Goal: Find specific page/section: Find specific page/section

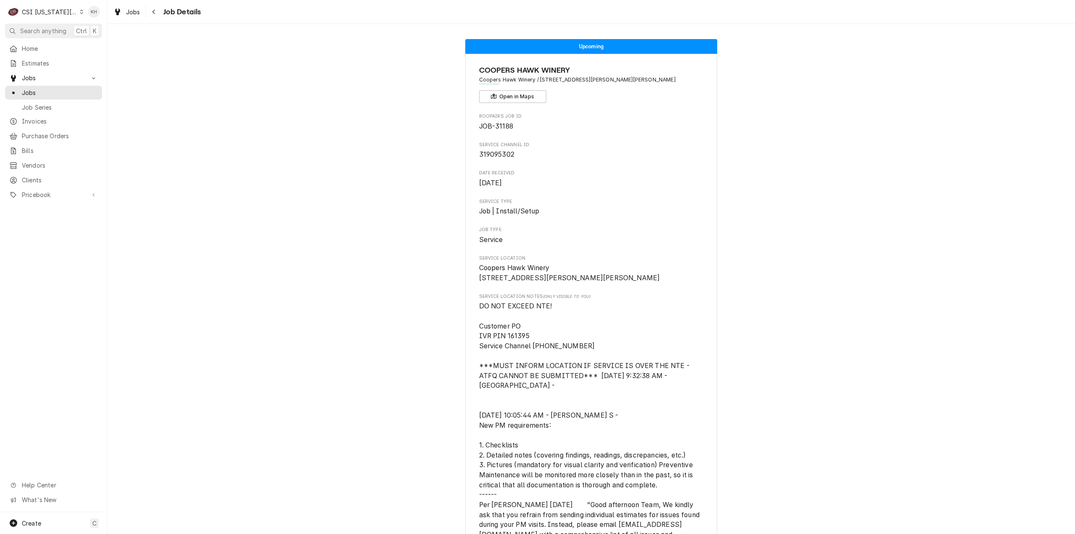
click at [45, 30] on span "Search anything" at bounding box center [43, 30] width 46 height 9
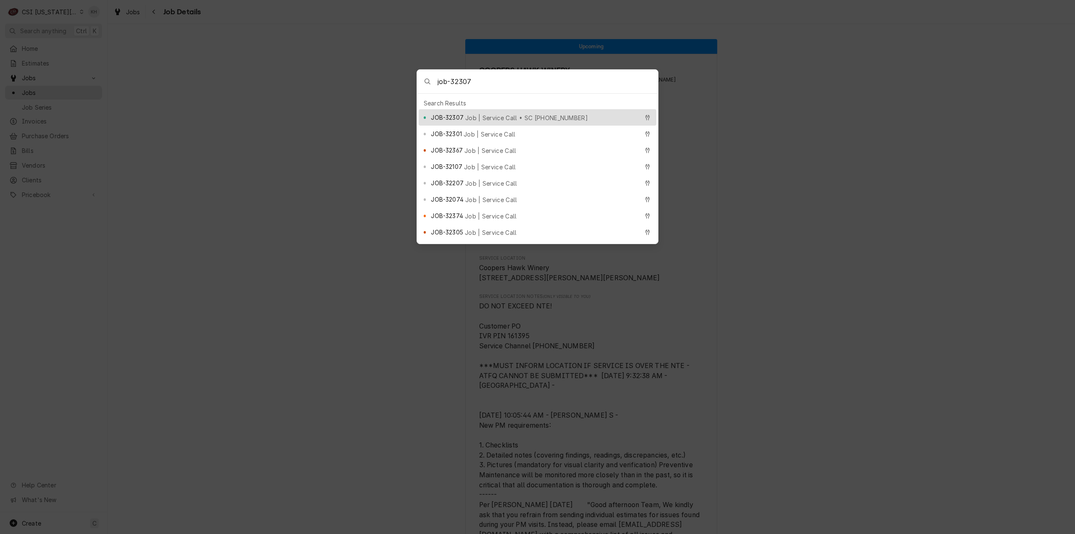
type input "job-32307"
click at [446, 115] on span "JOB-32307" at bounding box center [447, 117] width 32 height 9
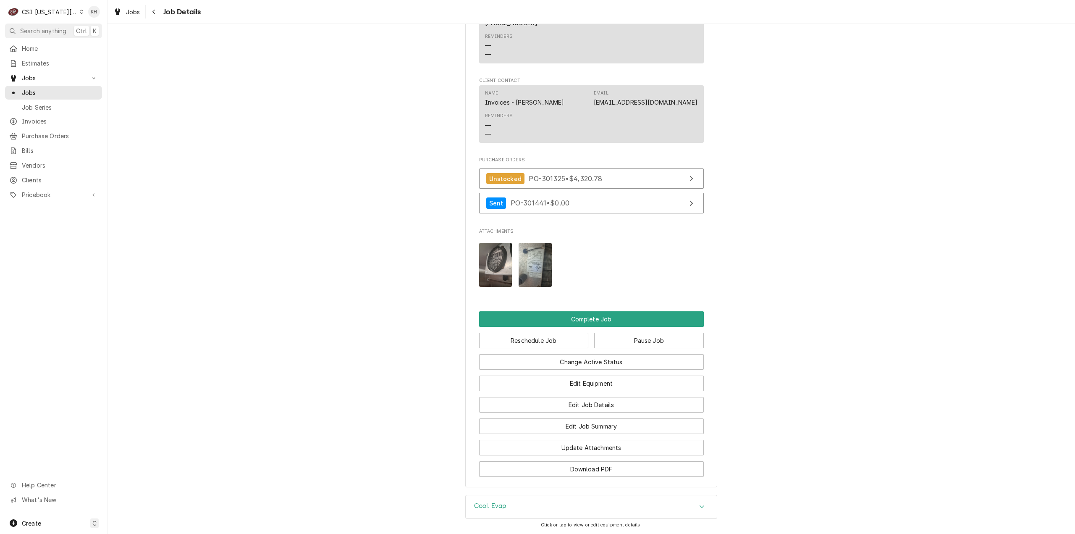
scroll to position [1468, 0]
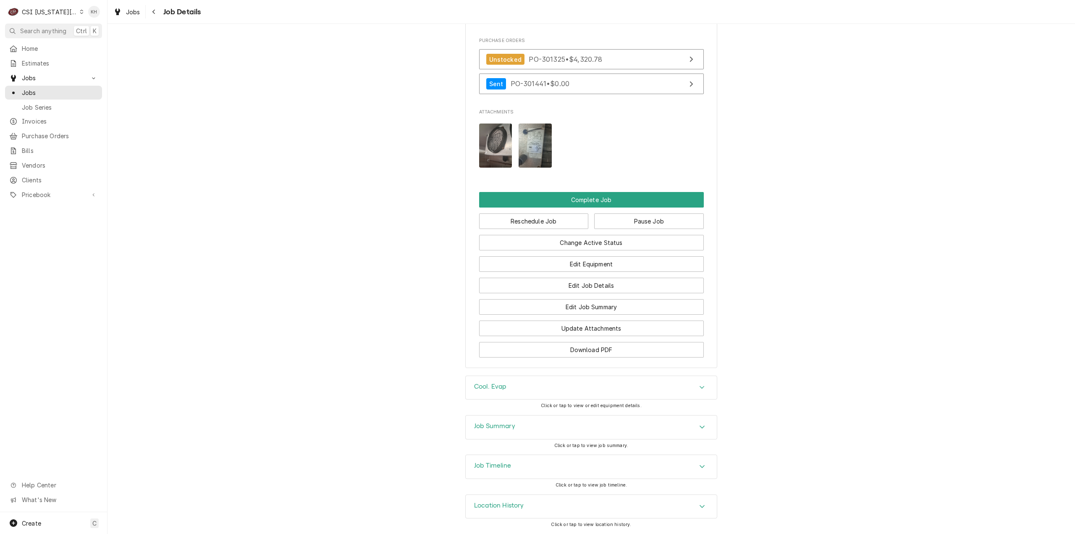
click at [527, 468] on div "Job Timeline" at bounding box center [591, 467] width 251 height 24
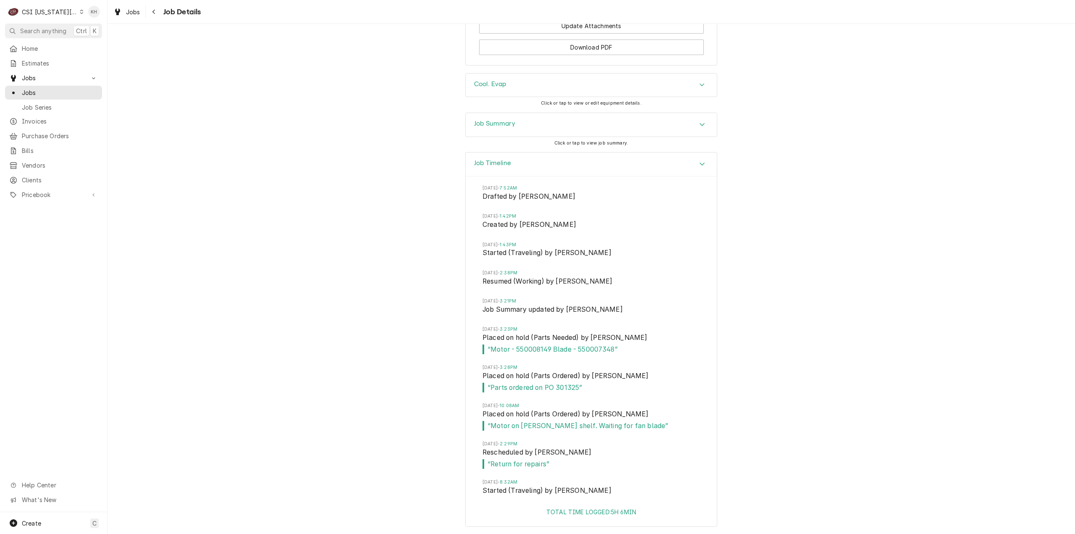
scroll to position [1811, 0]
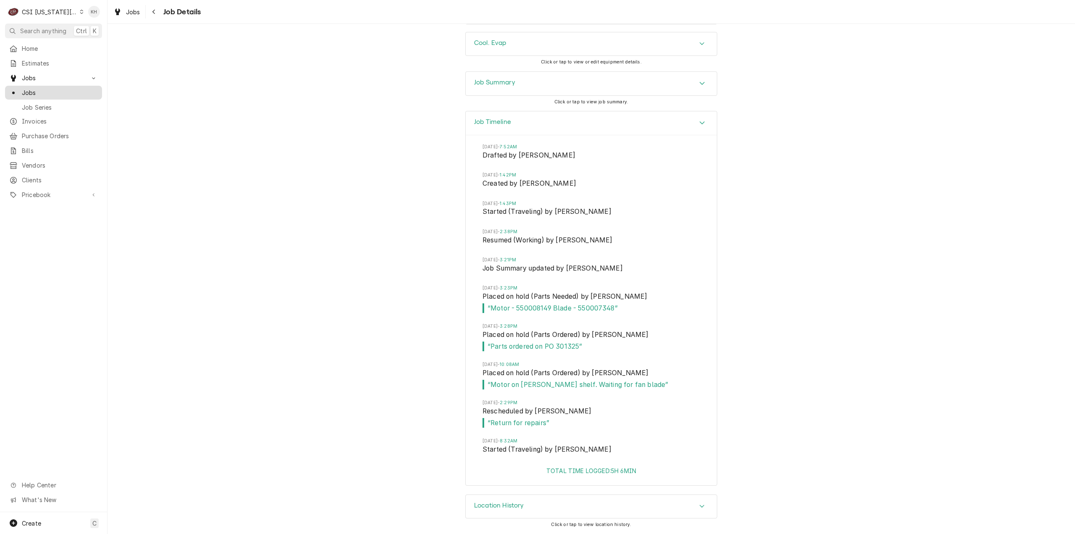
click at [54, 91] on span "Jobs" at bounding box center [60, 92] width 76 height 9
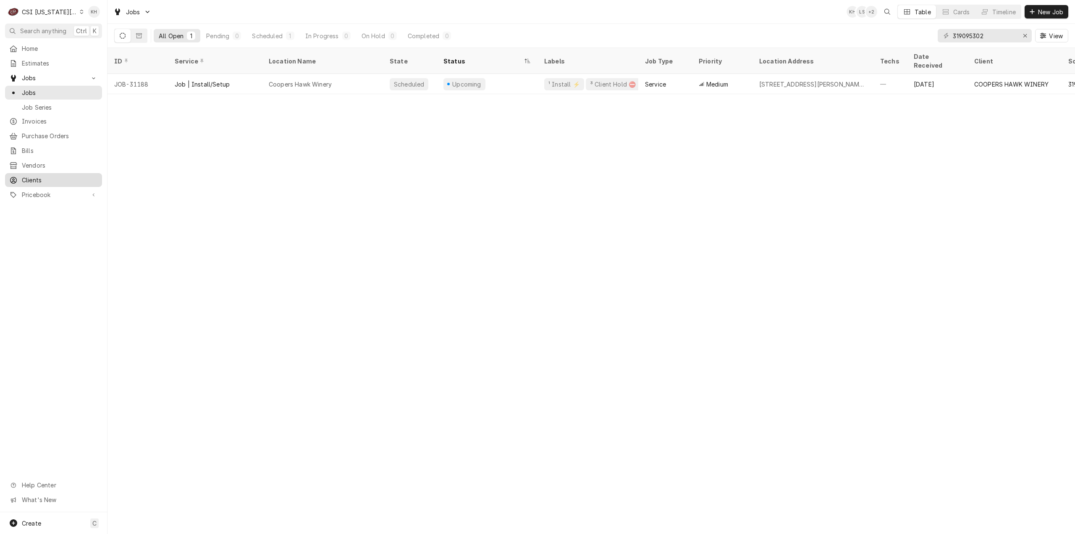
click at [48, 176] on span "Clients" at bounding box center [60, 180] width 76 height 9
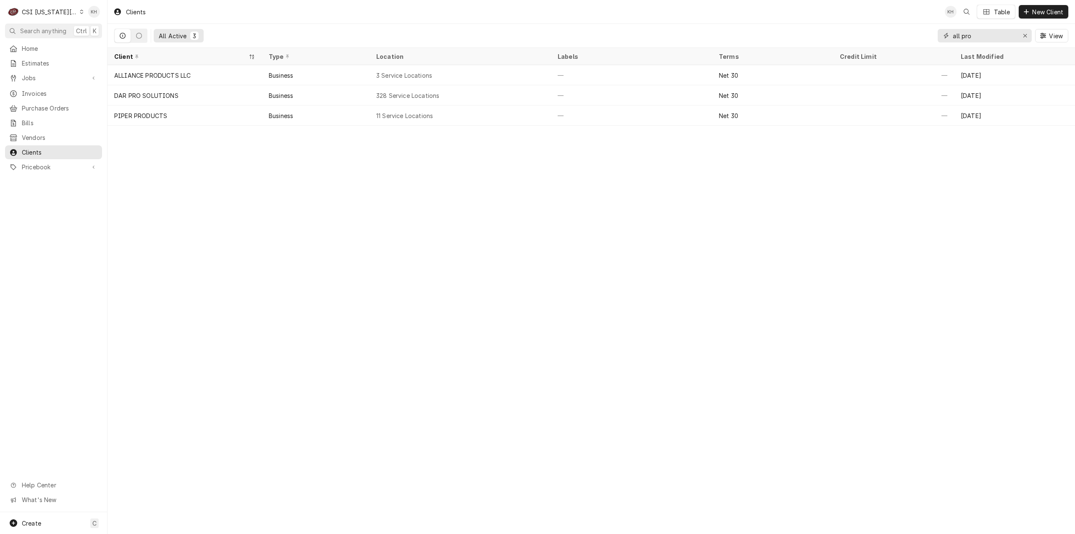
drag, startPoint x: 987, startPoint y: 35, endPoint x: 912, endPoint y: 38, distance: 75.2
click at [912, 38] on div "All Active 3 all pro View" at bounding box center [591, 36] width 954 height 24
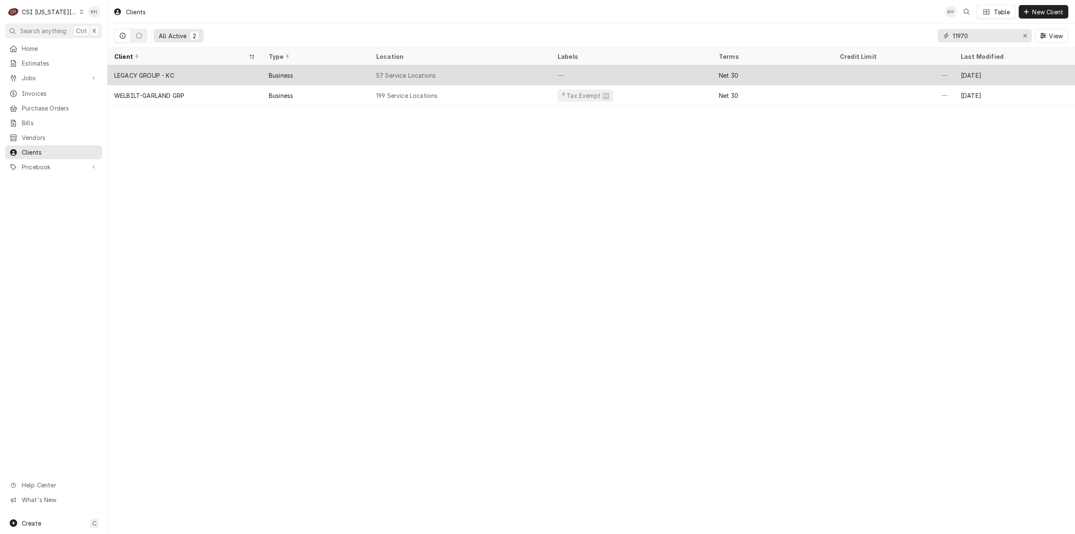
type input "11970"
click at [199, 74] on div "LEGACY GROUP - KC" at bounding box center [184, 75] width 155 height 20
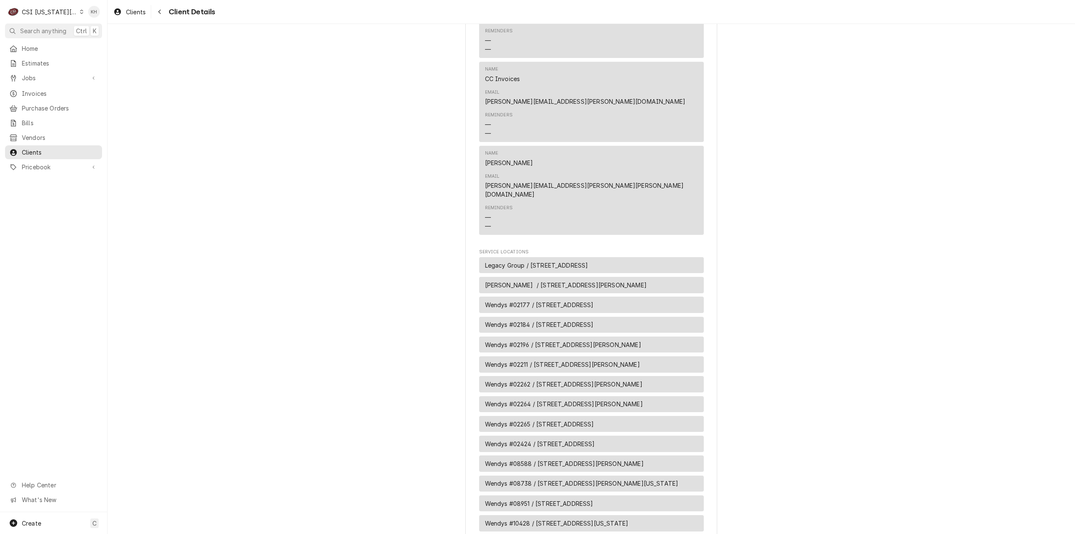
scroll to position [546, 0]
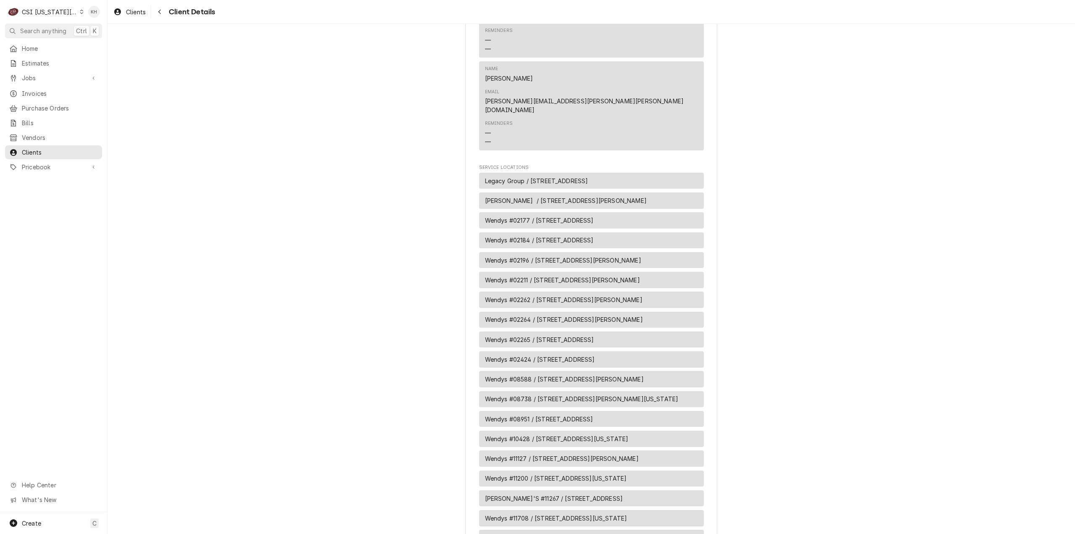
drag, startPoint x: 627, startPoint y: 194, endPoint x: 820, endPoint y: 241, distance: 198.4
click at [479, 272] on div "Wendys #02211 / [STREET_ADDRESS][PERSON_NAME]" at bounding box center [591, 280] width 225 height 16
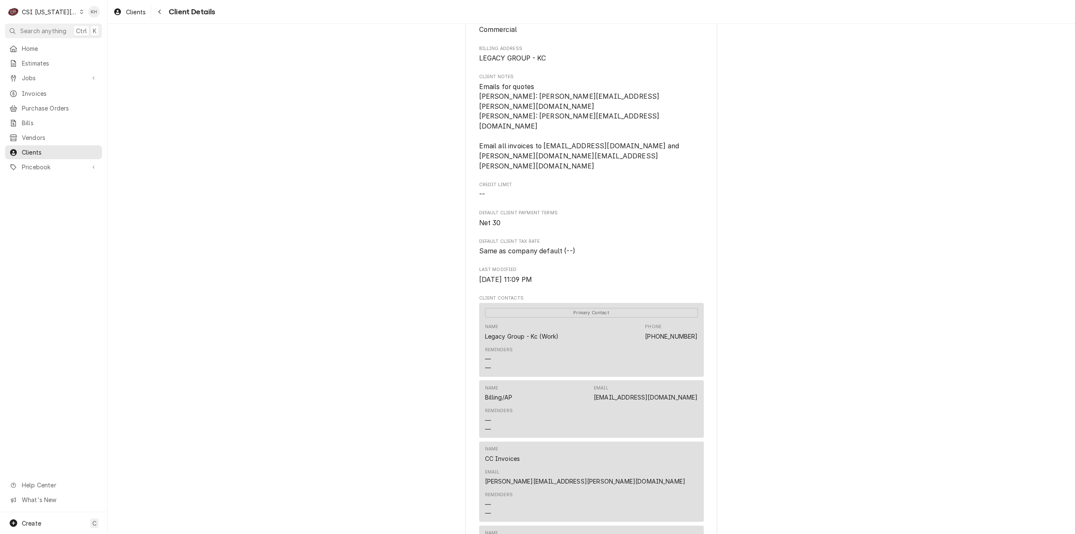
scroll to position [0, 0]
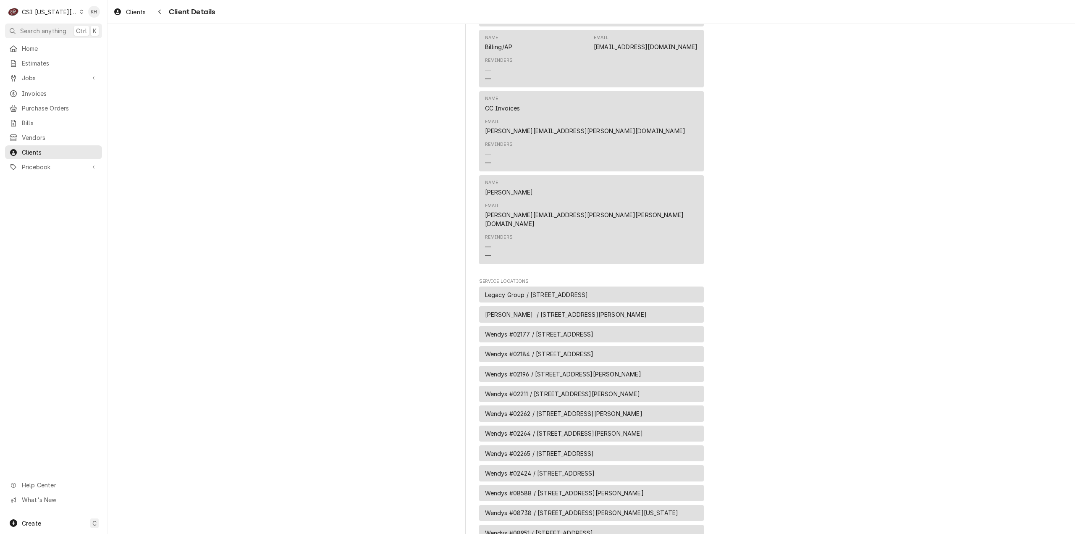
scroll to position [588, 0]
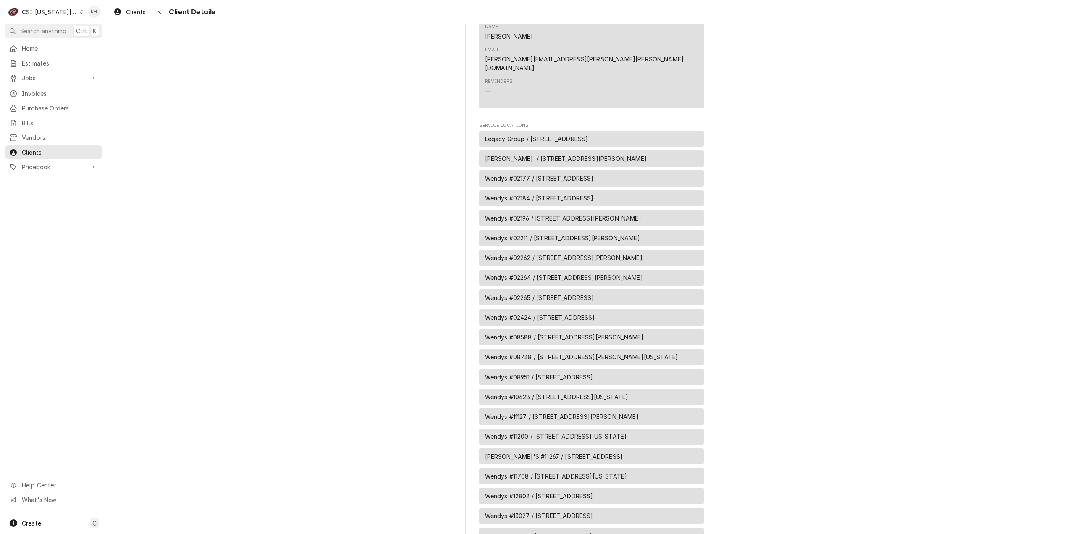
drag, startPoint x: 595, startPoint y: 152, endPoint x: 657, endPoint y: 152, distance: 61.7
click at [640, 233] on span "Wendys #02211 / [STREET_ADDRESS][PERSON_NAME]" at bounding box center [562, 237] width 155 height 9
